Goal: Task Accomplishment & Management: Manage account settings

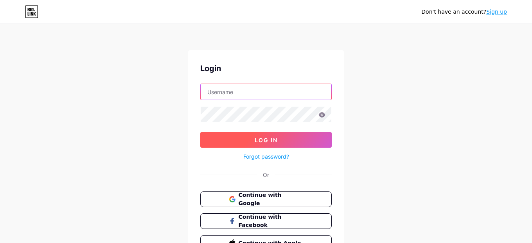
type input "[EMAIL_ADDRESS][DOMAIN_NAME]"
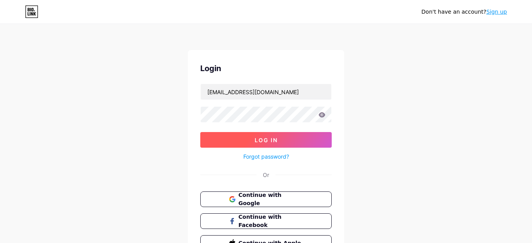
click at [265, 145] on button "Log In" at bounding box center [266, 140] width 132 height 16
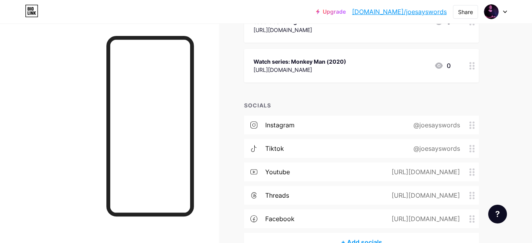
scroll to position [170, 0]
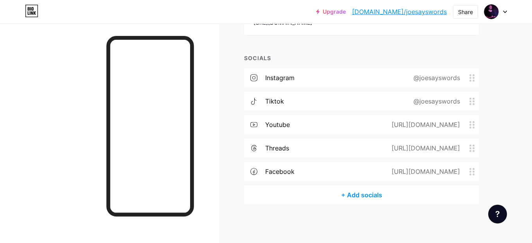
click at [297, 167] on div "facebook [URL][DOMAIN_NAME]" at bounding box center [361, 171] width 235 height 19
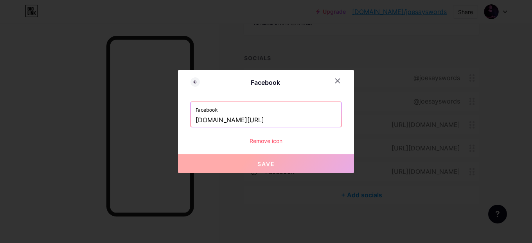
click at [269, 141] on div "Remove icon" at bounding box center [266, 141] width 151 height 8
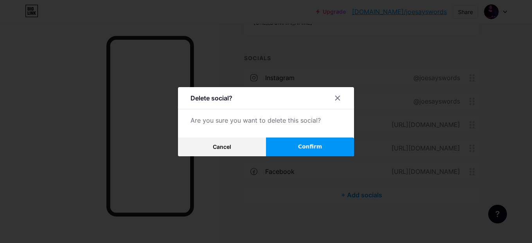
click at [298, 150] on button "Confirm" at bounding box center [310, 147] width 88 height 19
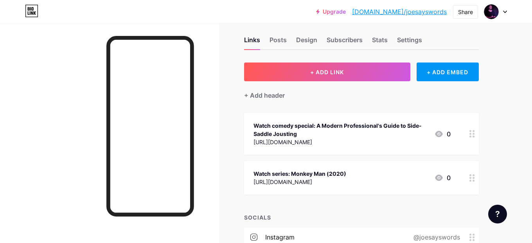
scroll to position [0, 0]
